Goal: Task Accomplishment & Management: Complete application form

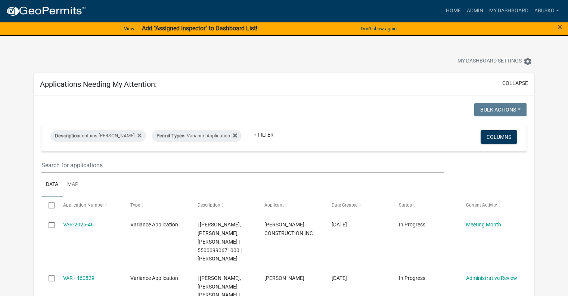
select select "1: 25"
click at [498, 9] on link "My Dashboard" at bounding box center [509, 11] width 45 height 14
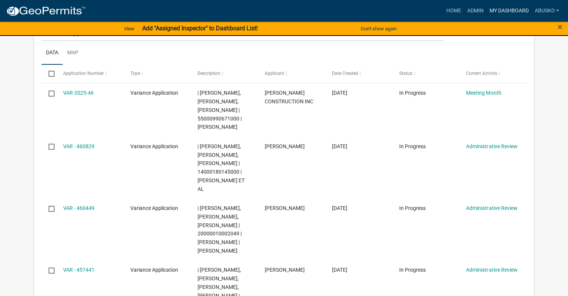
scroll to position [149, 0]
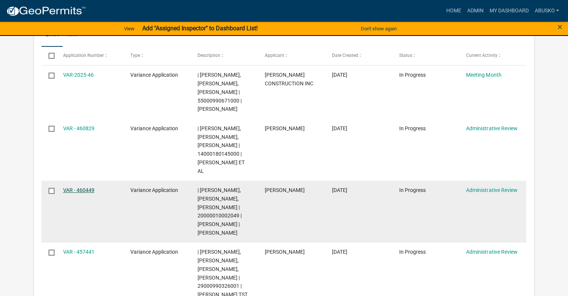
click at [85, 190] on link "VAR - 460449" at bounding box center [78, 190] width 31 height 6
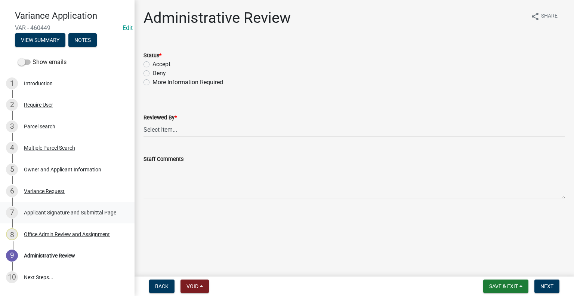
scroll to position [75, 0]
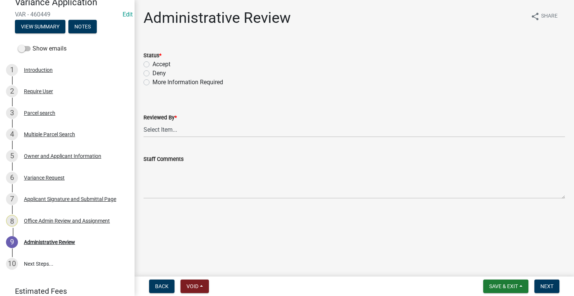
click at [46, 181] on div "6 Variance Request" at bounding box center [64, 178] width 117 height 12
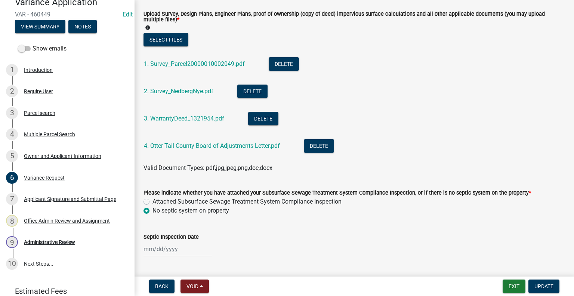
scroll to position [299, 0]
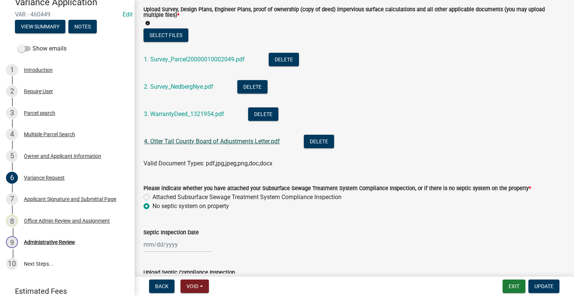
click at [216, 141] on link "4. Otter Tail County Board of Adjustments Letter.pdf" at bounding box center [212, 141] width 136 height 7
click at [185, 86] on link "2. Survey_NedbergNye.pdf" at bounding box center [179, 86] width 70 height 7
click at [193, 59] on link "1. Survey_Parcel20000010002049.pdf" at bounding box center [194, 59] width 101 height 7
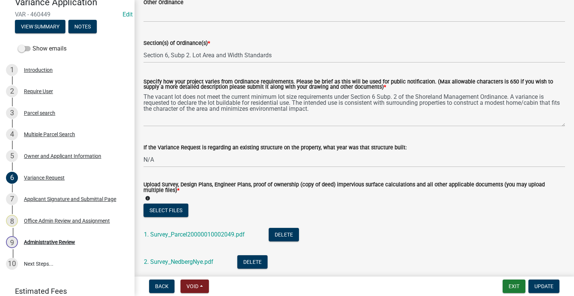
scroll to position [112, 0]
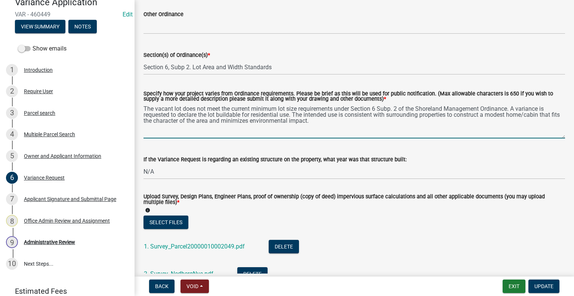
click at [333, 124] on textarea "The vacant lot does not meet the current minimum lot size requirements under Se…" at bounding box center [353, 120] width 421 height 35
click at [38, 111] on div "Parcel search" at bounding box center [39, 112] width 31 height 5
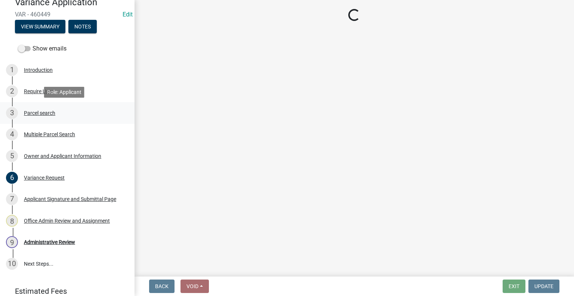
scroll to position [0, 0]
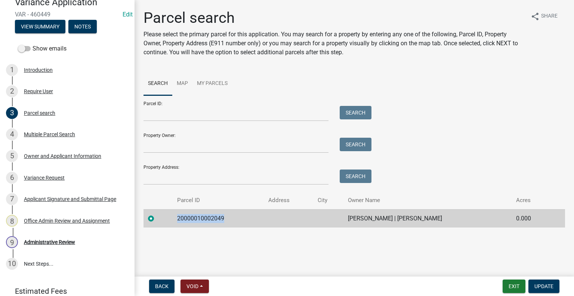
drag, startPoint x: 231, startPoint y: 218, endPoint x: 177, endPoint y: 220, distance: 54.2
click at [177, 220] on td "20000010002049" at bounding box center [218, 218] width 91 height 18
copy td "20000010002049"
click at [49, 172] on div "6 Variance Request" at bounding box center [64, 178] width 117 height 12
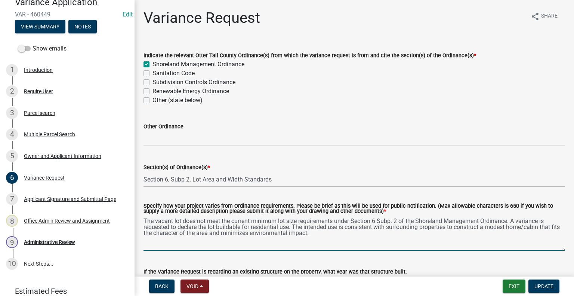
click at [333, 237] on textarea "The vacant lot does not meet the current minimum lot size requirements under Se…" at bounding box center [353, 232] width 421 height 35
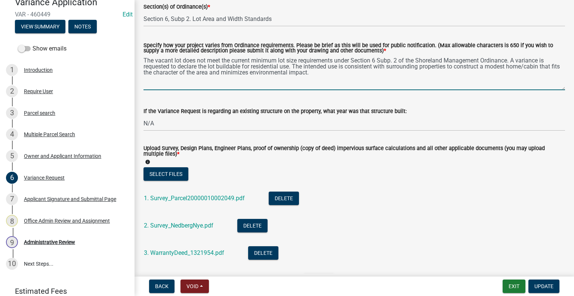
scroll to position [187, 0]
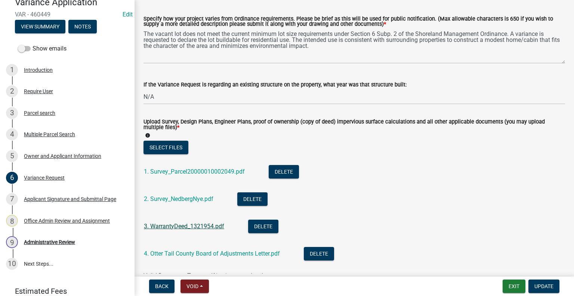
click at [175, 225] on link "3. WarrantyDeed_1321954.pdf" at bounding box center [184, 225] width 80 height 7
